Goal: Information Seeking & Learning: Check status

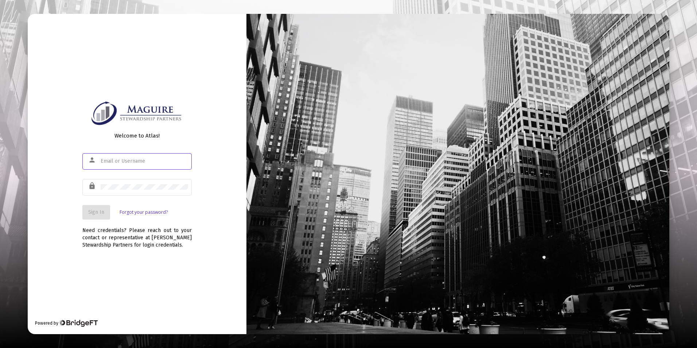
click at [127, 161] on input "text" at bounding box center [144, 161] width 87 height 6
type input "[EMAIL_ADDRESS][DOMAIN_NAME]"
click at [88, 211] on span "Sign In" at bounding box center [96, 212] width 16 height 6
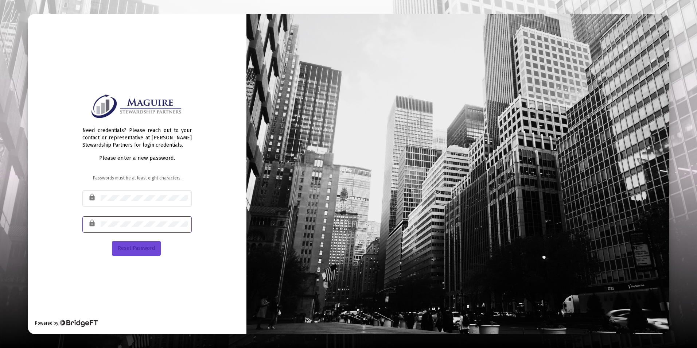
click at [148, 243] on button "Reset Password" at bounding box center [136, 248] width 49 height 15
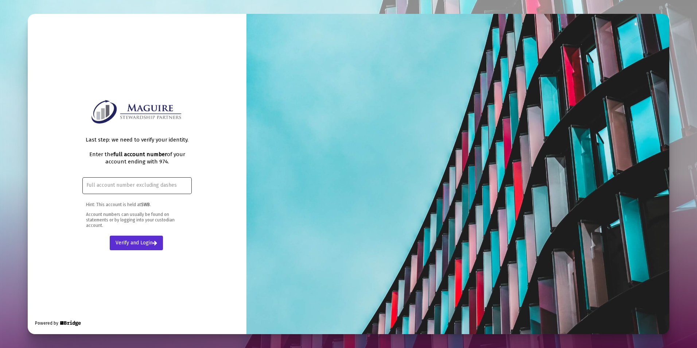
click at [155, 185] on input "text" at bounding box center [137, 185] width 102 height 6
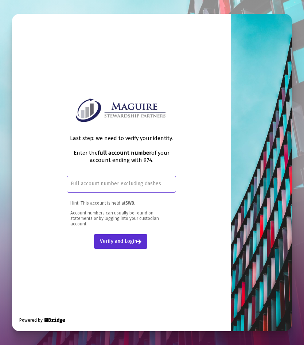
click at [93, 184] on input "text" at bounding box center [122, 184] width 102 height 6
type input "91876974"
click at [101, 238] on span "Verify and Login" at bounding box center [121, 241] width 42 height 6
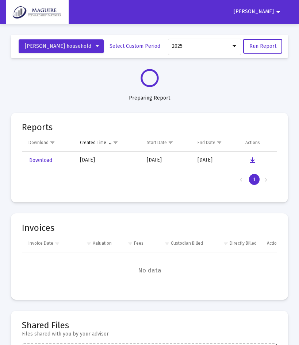
select select "View all"
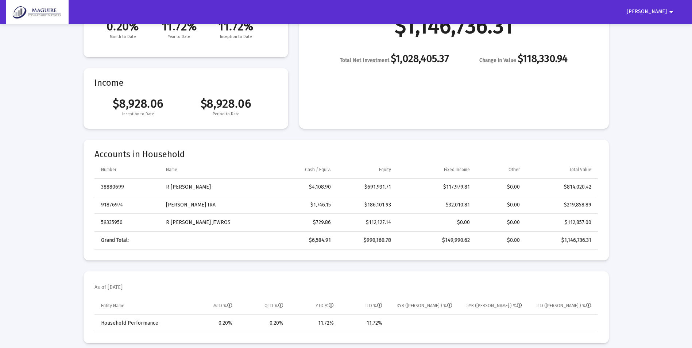
scroll to position [146, 0]
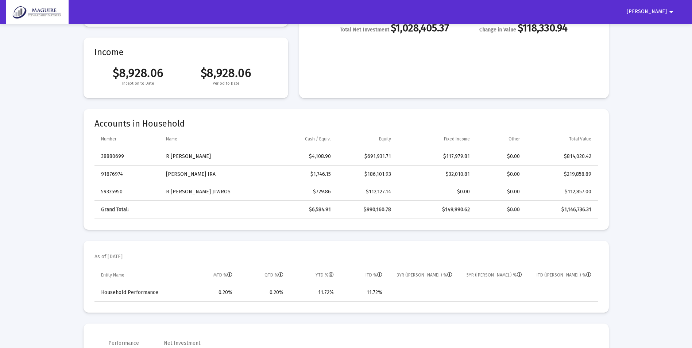
click at [176, 155] on td "R [PERSON_NAME]" at bounding box center [209, 156] width 97 height 17
click at [115, 155] on td "38880699" at bounding box center [127, 156] width 66 height 17
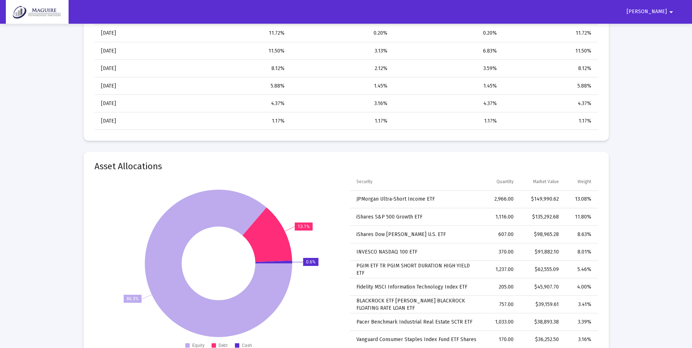
scroll to position [826, 0]
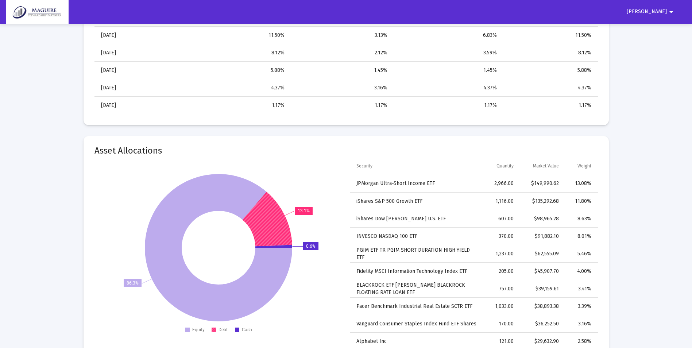
click at [279, 219] on icon at bounding box center [267, 218] width 50 height 54
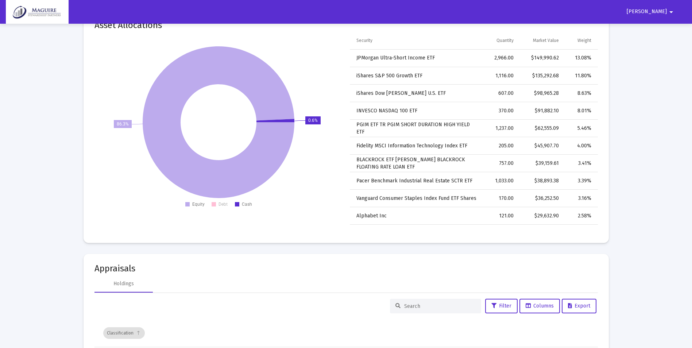
scroll to position [972, 0]
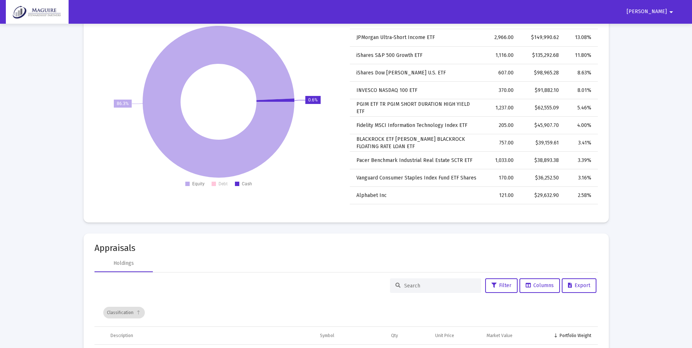
click at [220, 184] on text "Debt" at bounding box center [222, 183] width 9 height 5
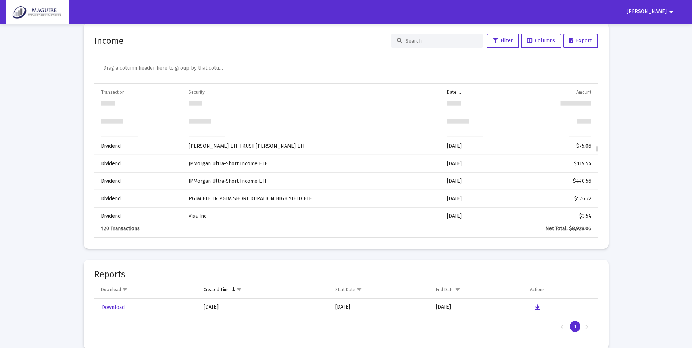
scroll to position [783, 0]
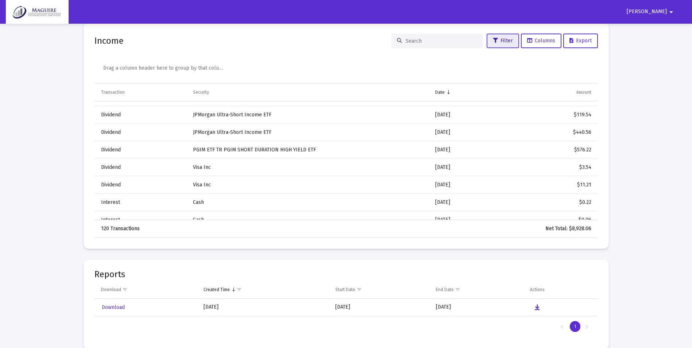
click at [507, 44] on button "Filter" at bounding box center [502, 41] width 32 height 15
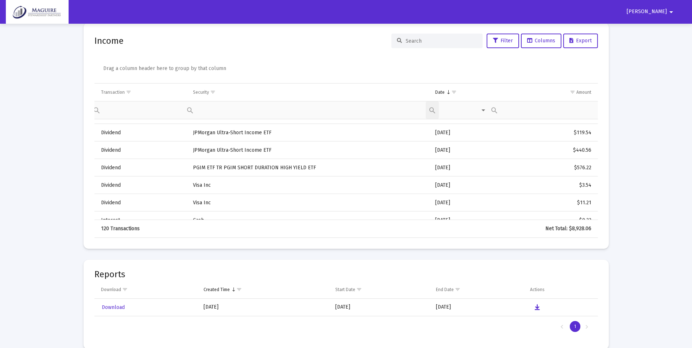
click at [484, 110] on div "Equals Does not equal Less than Greater than Less than or equal to Greater than…" at bounding box center [456, 109] width 62 height 17
click at [483, 110] on div "Equals Does not equal Less than Greater than Less than or equal to Greater than…" at bounding box center [456, 109] width 62 height 17
click at [489, 75] on div "Drag a column header here to group by that column" at bounding box center [347, 69] width 489 height 28
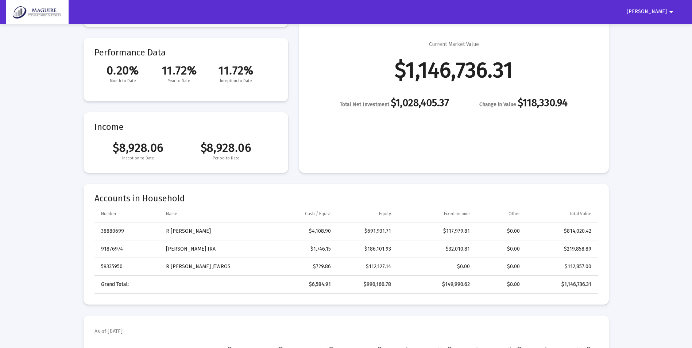
scroll to position [0, 0]
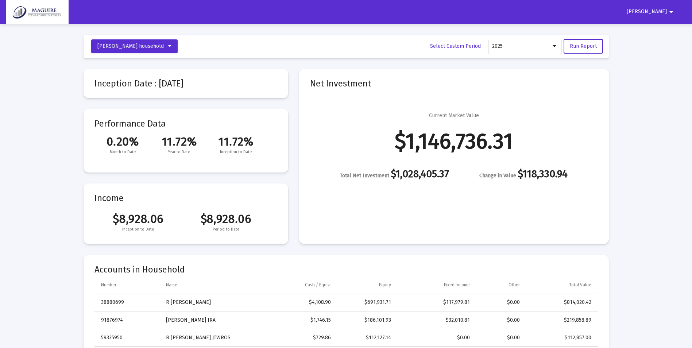
click at [672, 12] on mat-icon "arrow_drop_down" at bounding box center [670, 12] width 9 height 15
click at [672, 12] on div at bounding box center [346, 174] width 692 height 348
click at [147, 46] on button "[PERSON_NAME] household" at bounding box center [134, 46] width 86 height 14
click at [112, 85] on button "R [PERSON_NAME]" at bounding box center [130, 82] width 78 height 17
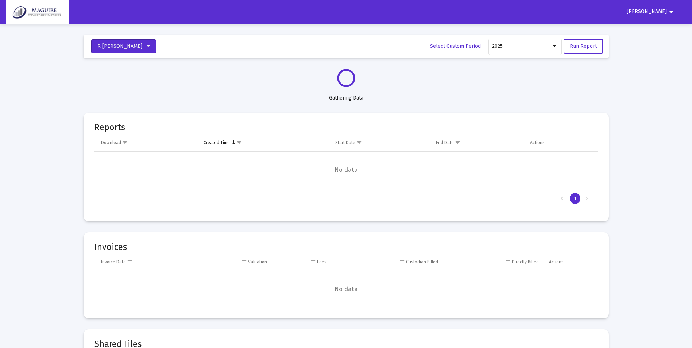
select select "View all"
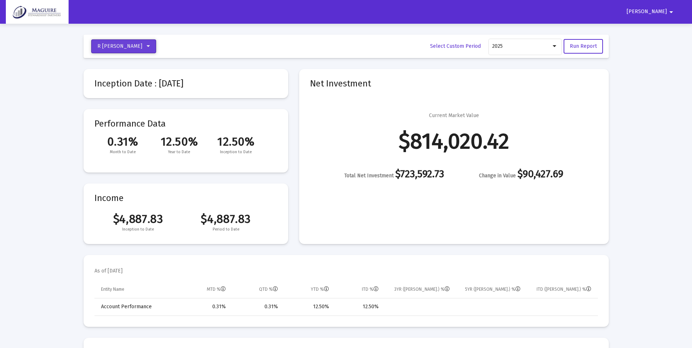
click at [135, 44] on button "R [PERSON_NAME]" at bounding box center [123, 46] width 65 height 14
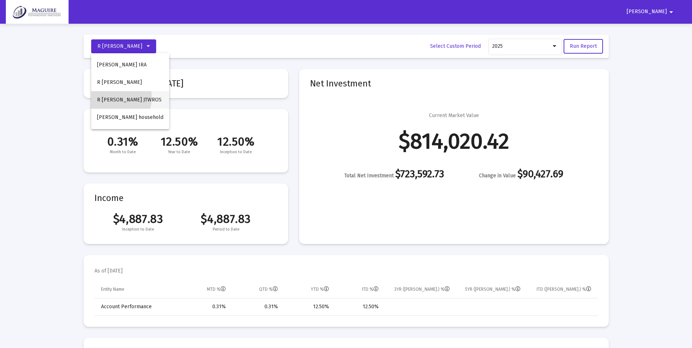
click at [108, 97] on button "R [PERSON_NAME] JTWROS" at bounding box center [130, 99] width 78 height 17
select select "View all"
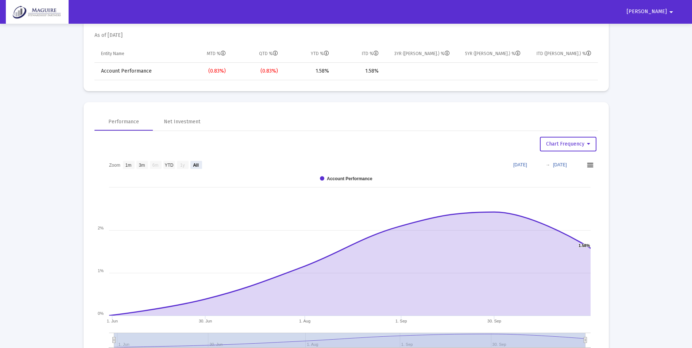
scroll to position [243, 0]
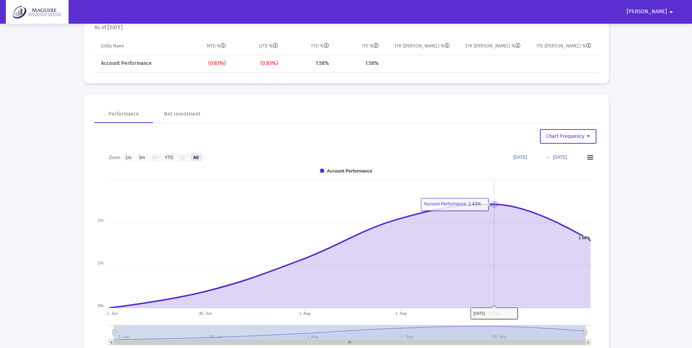
drag, startPoint x: 492, startPoint y: 203, endPoint x: 487, endPoint y: 203, distance: 5.5
click at [487, 203] on icon "Created with Highcharts 9.3.3 Chart context menu 1.58% ​ 1.58% [DATE]. [DATE]. …" at bounding box center [345, 249] width 503 height 201
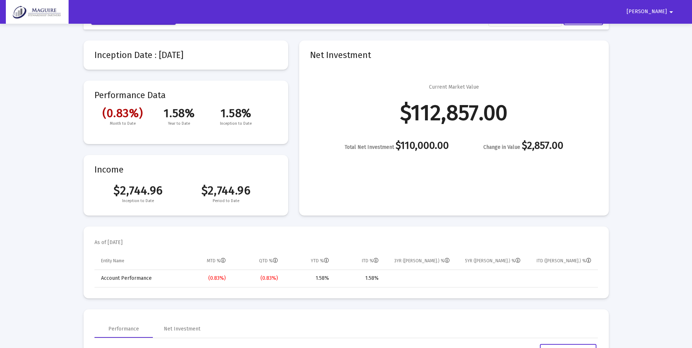
scroll to position [0, 0]
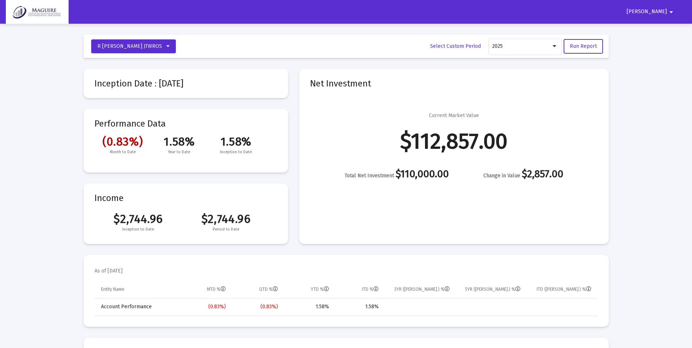
click at [669, 12] on mat-icon "arrow_drop_down" at bounding box center [670, 12] width 9 height 15
click at [674, 34] on button "Logout" at bounding box center [666, 30] width 41 height 17
